Goal: Information Seeking & Learning: Learn about a topic

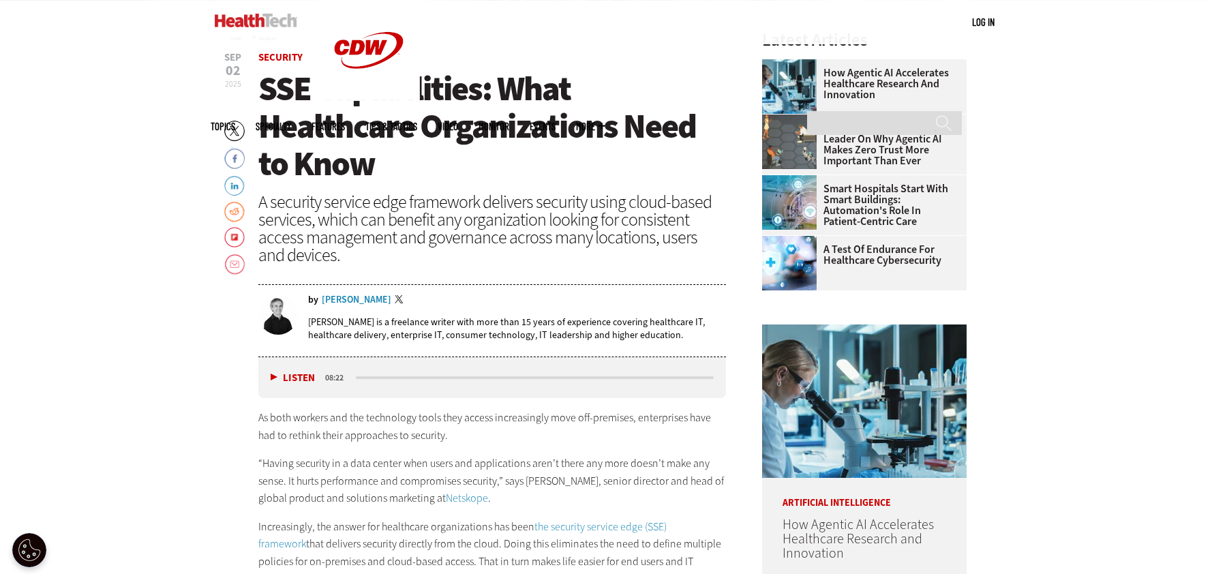
scroll to position [545, 0]
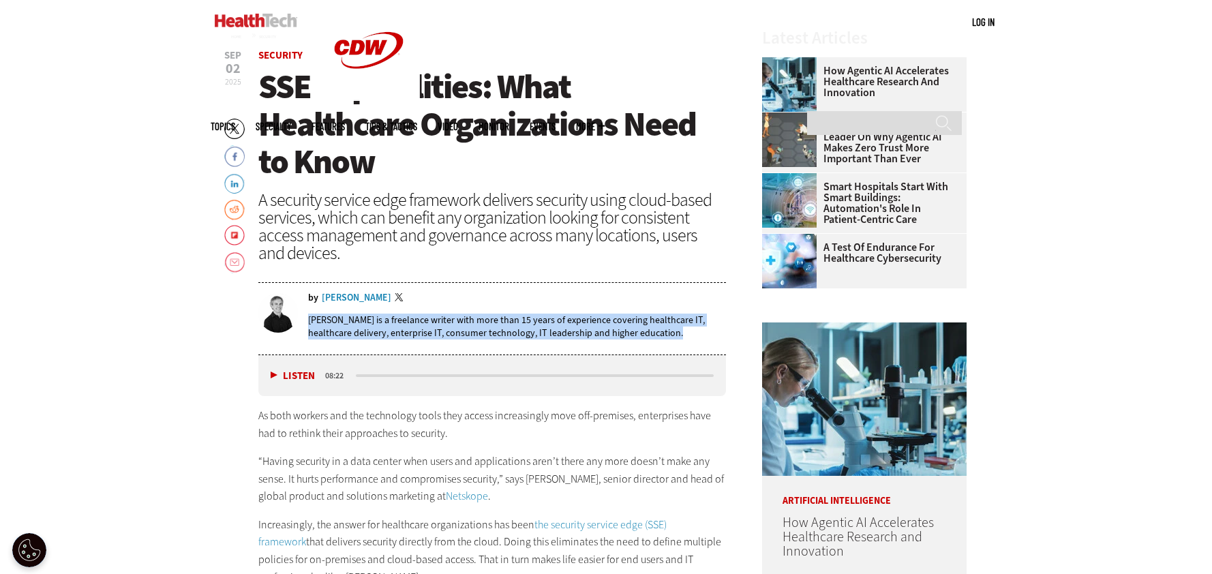
drag, startPoint x: 207, startPoint y: 337, endPoint x: 205, endPoint y: 198, distance: 139.1
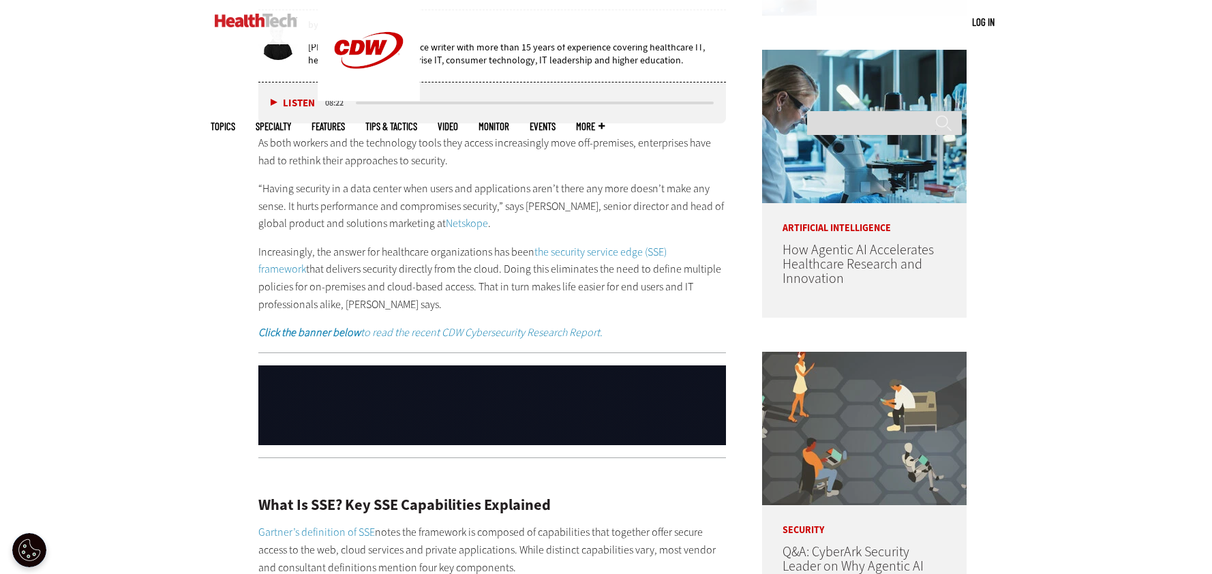
scroll to position [1091, 0]
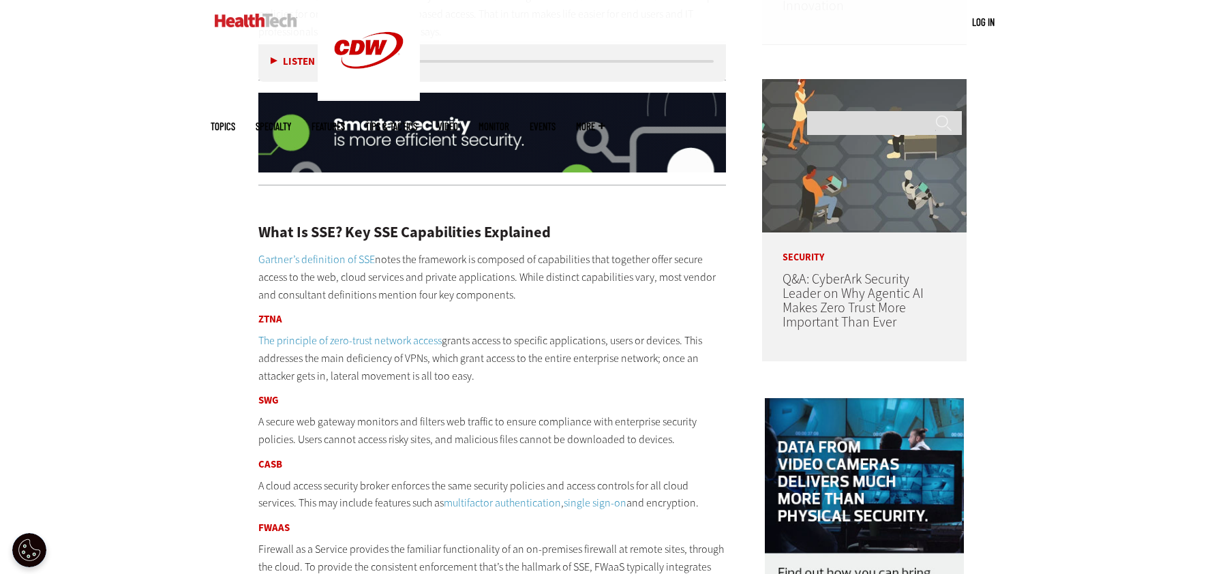
drag, startPoint x: 145, startPoint y: 260, endPoint x: 155, endPoint y: 263, distance: 9.9
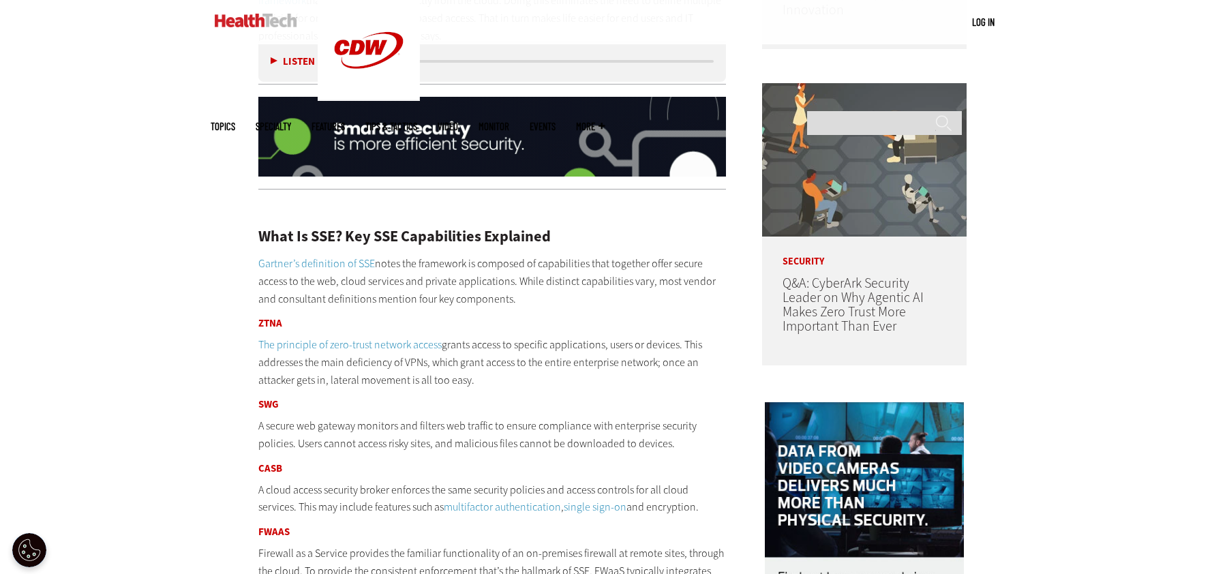
scroll to position [818, 0]
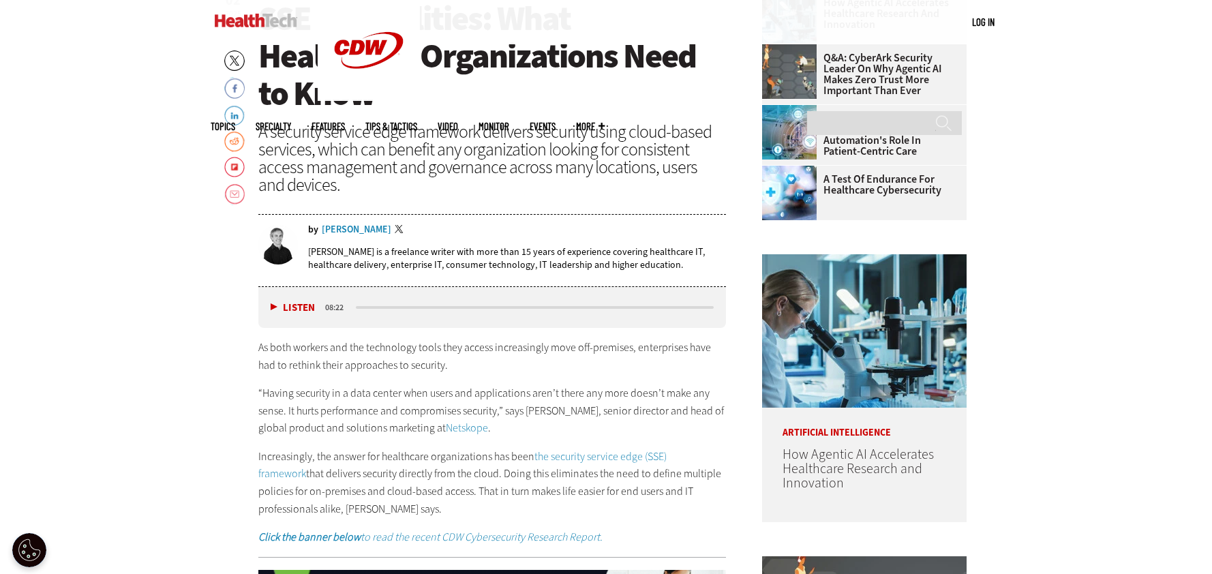
scroll to position [750, 0]
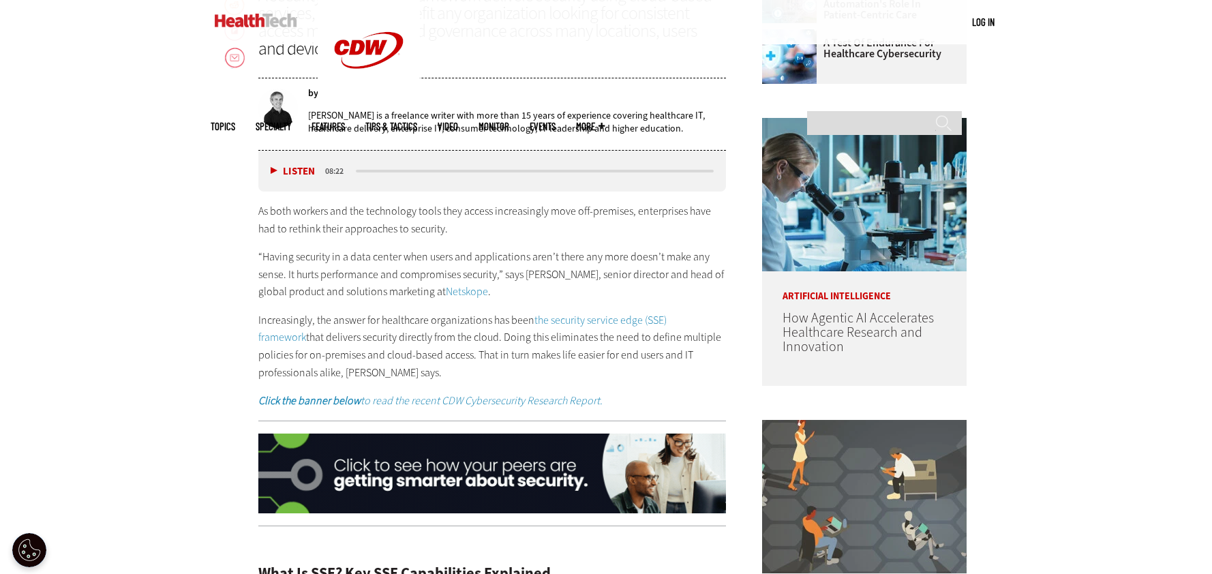
click at [300, 260] on p "“Having security in a data center when users and applications aren’t there any …" at bounding box center [492, 274] width 468 height 52
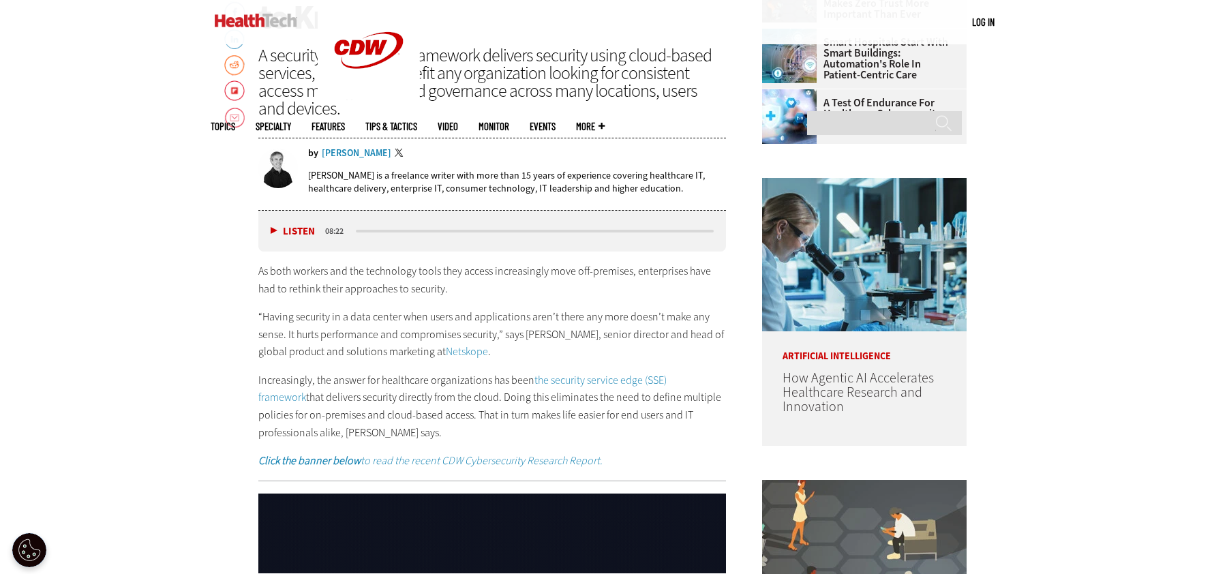
scroll to position [614, 0]
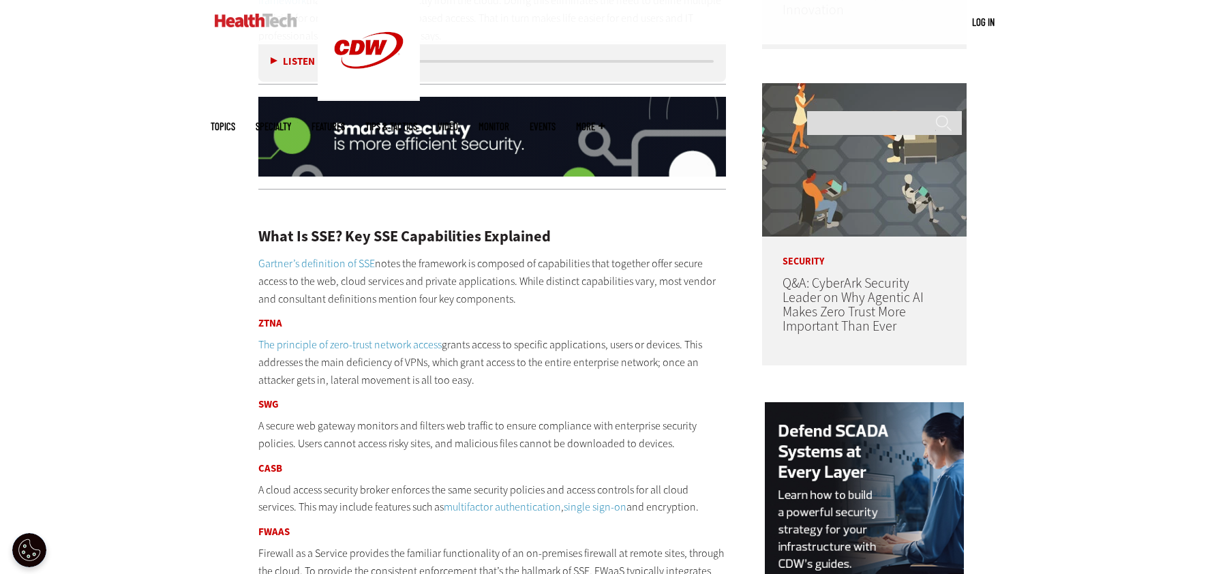
scroll to position [886, 0]
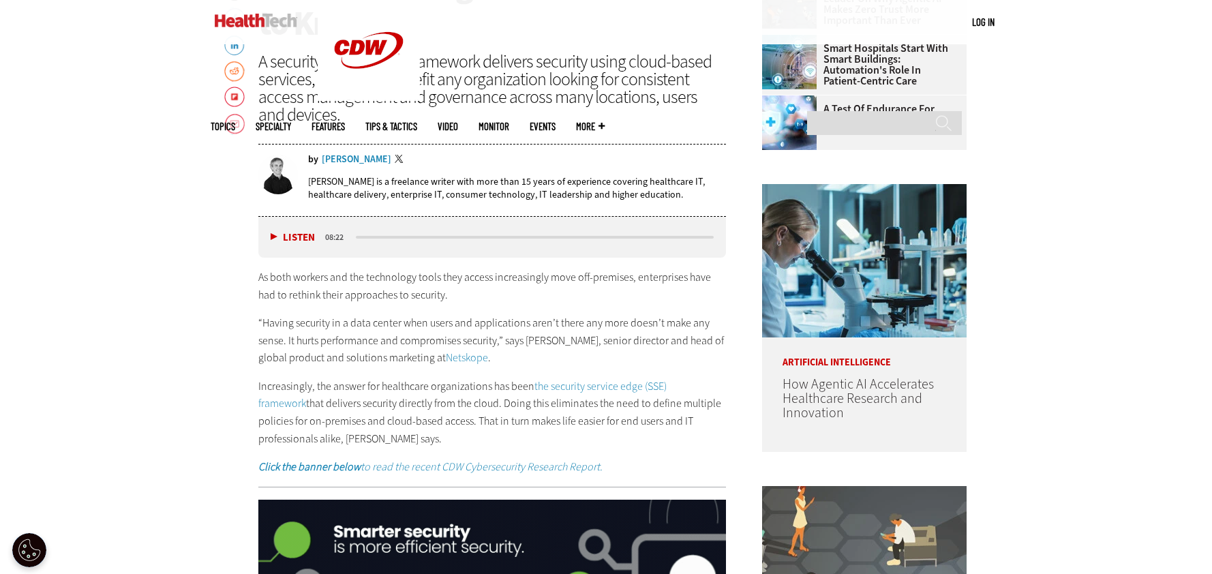
scroll to position [614, 0]
